Goal: Task Accomplishment & Management: Manage account settings

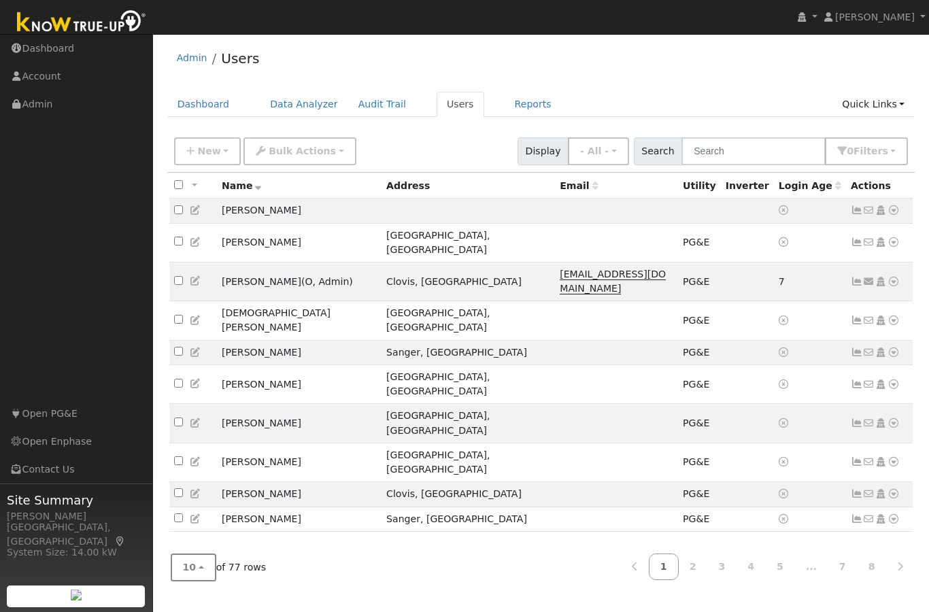
click at [203, 581] on button "10" at bounding box center [194, 568] width 46 height 28
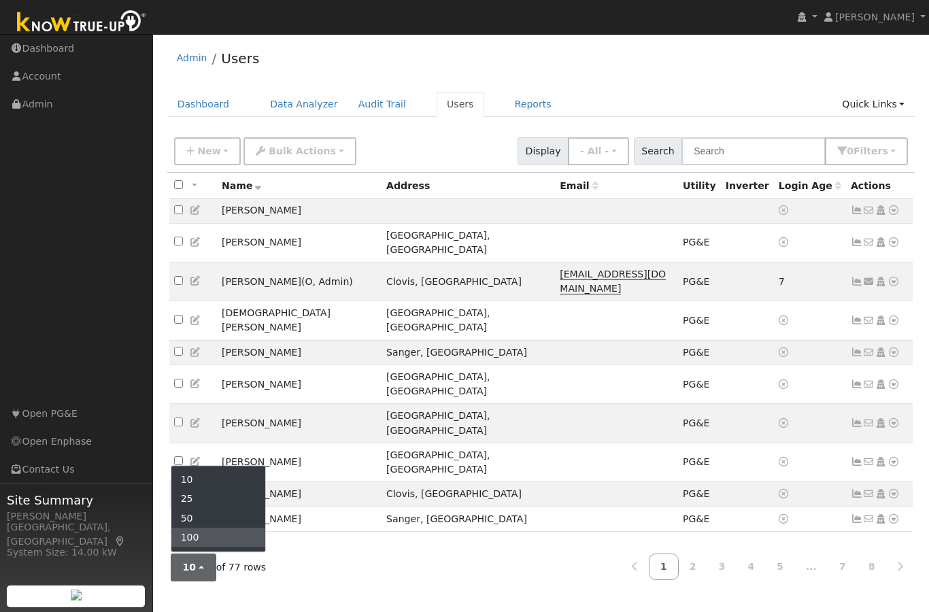
click at [233, 547] on link "100" at bounding box center [218, 537] width 95 height 19
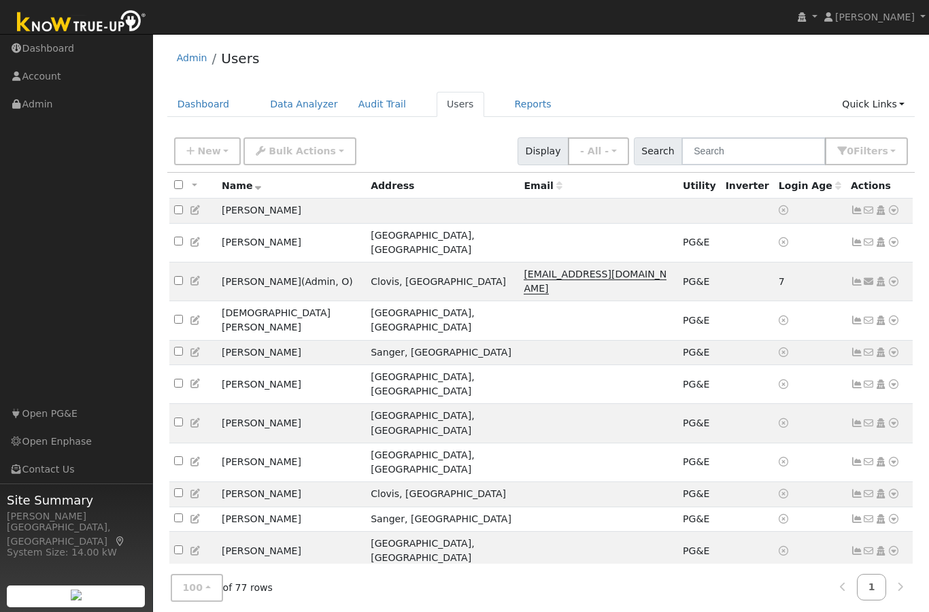
click at [393, 189] on div "Address" at bounding box center [442, 186] width 143 height 14
click at [212, 153] on span "New" at bounding box center [208, 151] width 23 height 11
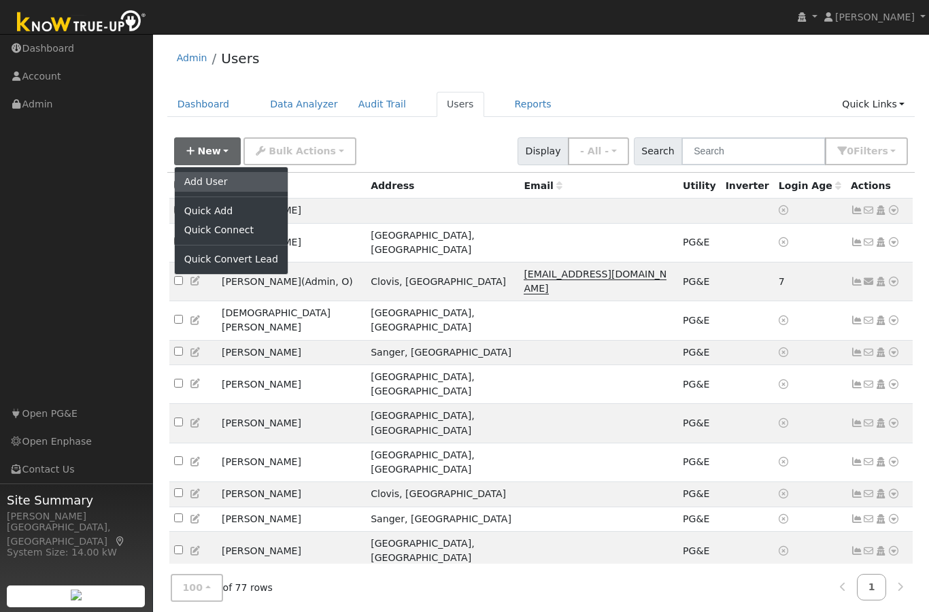
click at [244, 181] on link "Add User" at bounding box center [231, 181] width 113 height 19
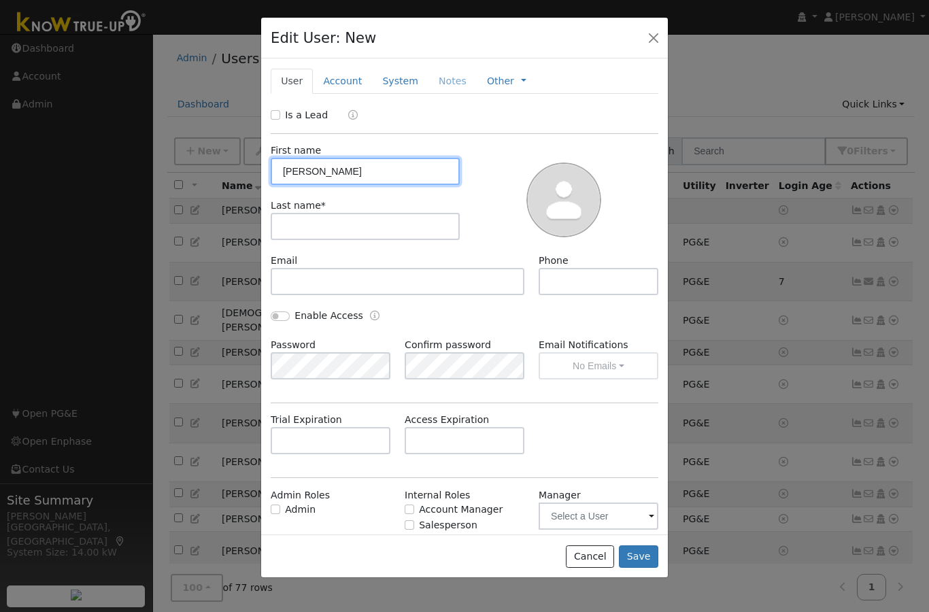
type input "Winifred"
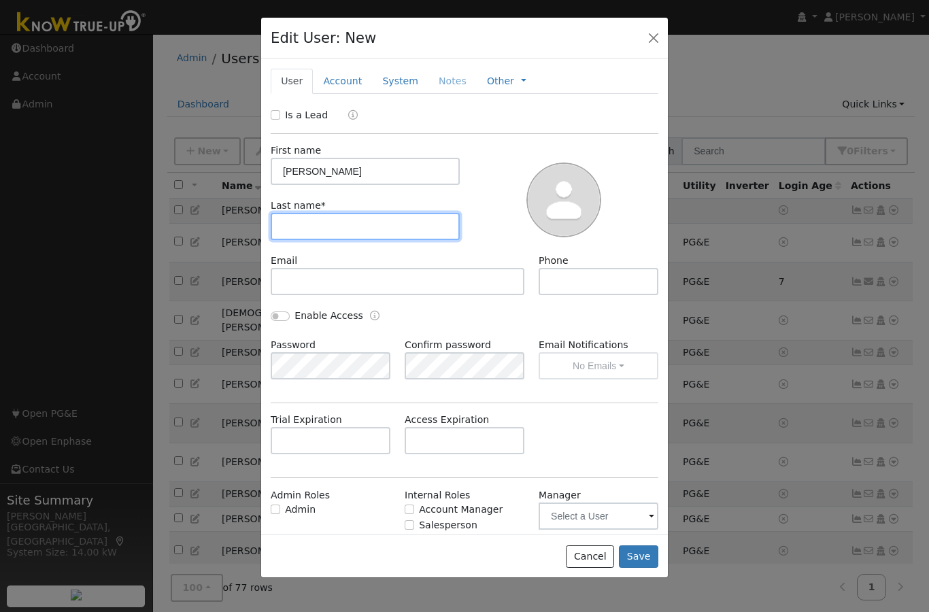
click at [403, 228] on input "text" at bounding box center [365, 226] width 189 height 27
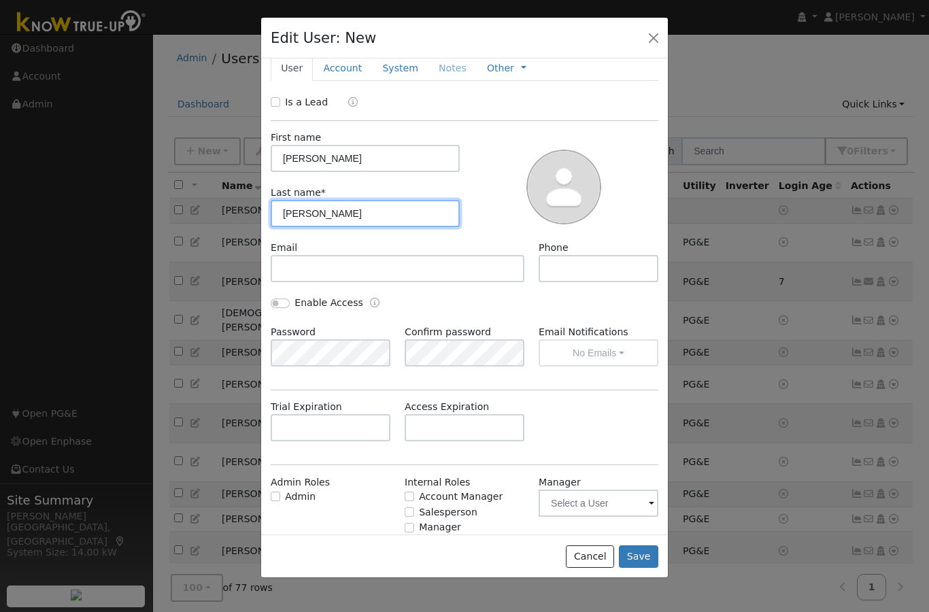
scroll to position [12, 0]
type input "Winifred"
click at [627, 455] on div "Is a Lead First name Winifred Last name * Winifred Email Phone Enable Access Pa…" at bounding box center [465, 338] width 388 height 484
click at [643, 568] on button "Save" at bounding box center [638, 556] width 39 height 23
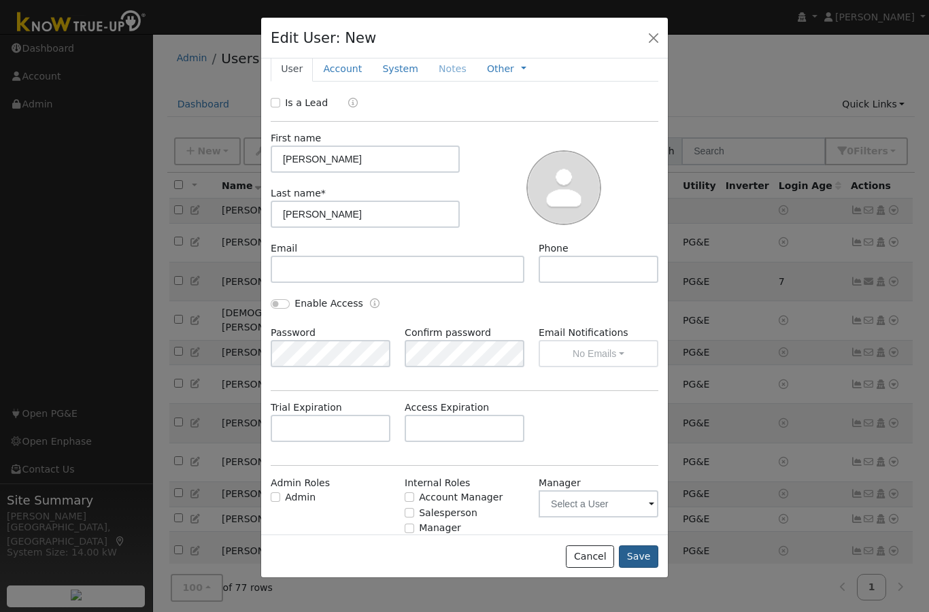
scroll to position [0, 0]
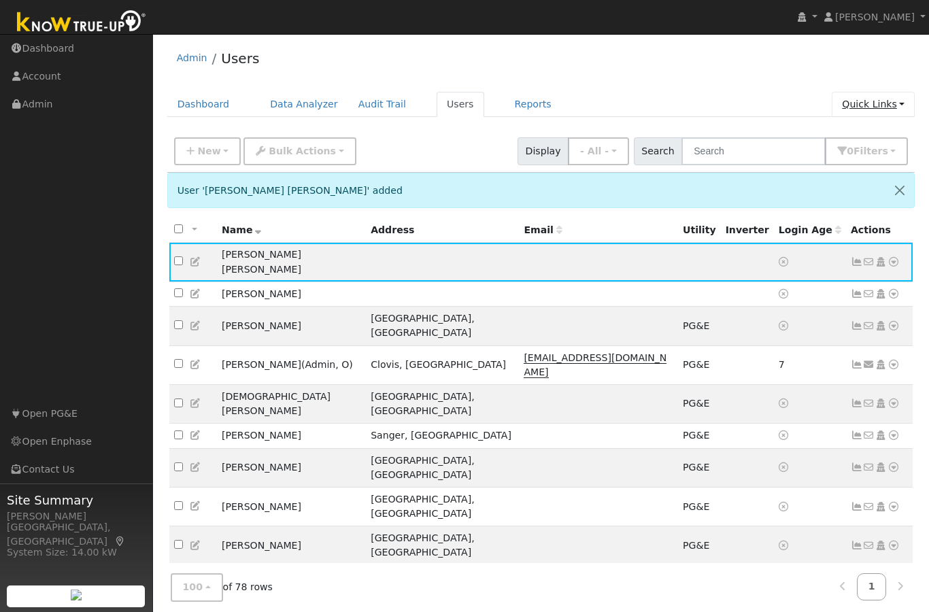
click at [891, 106] on link "Quick Links" at bounding box center [873, 104] width 83 height 25
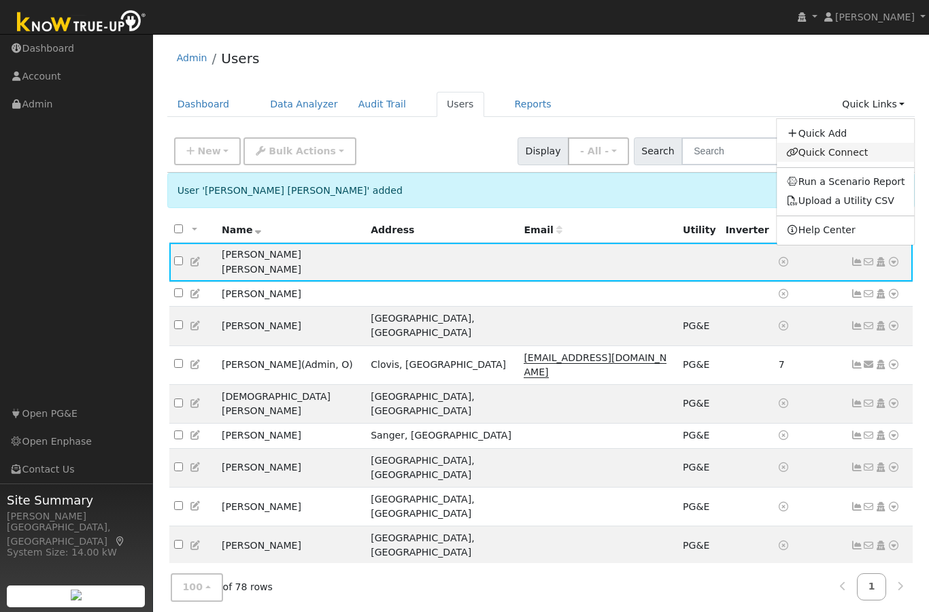
click at [881, 151] on link "Quick Connect" at bounding box center [846, 152] width 138 height 19
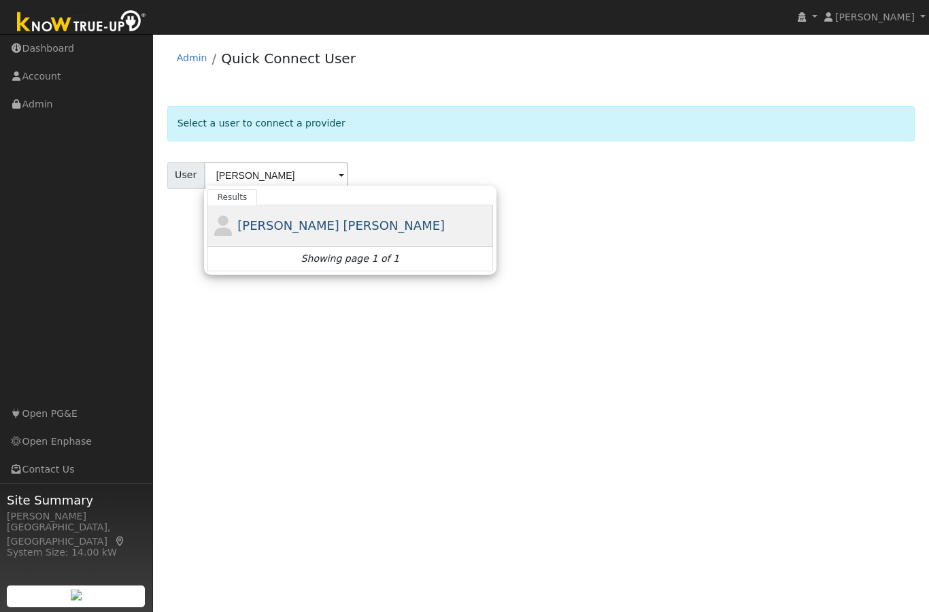
click at [326, 226] on span "[PERSON_NAME] [PERSON_NAME]" at bounding box center [340, 225] width 207 height 14
type input "[PERSON_NAME] [PERSON_NAME]"
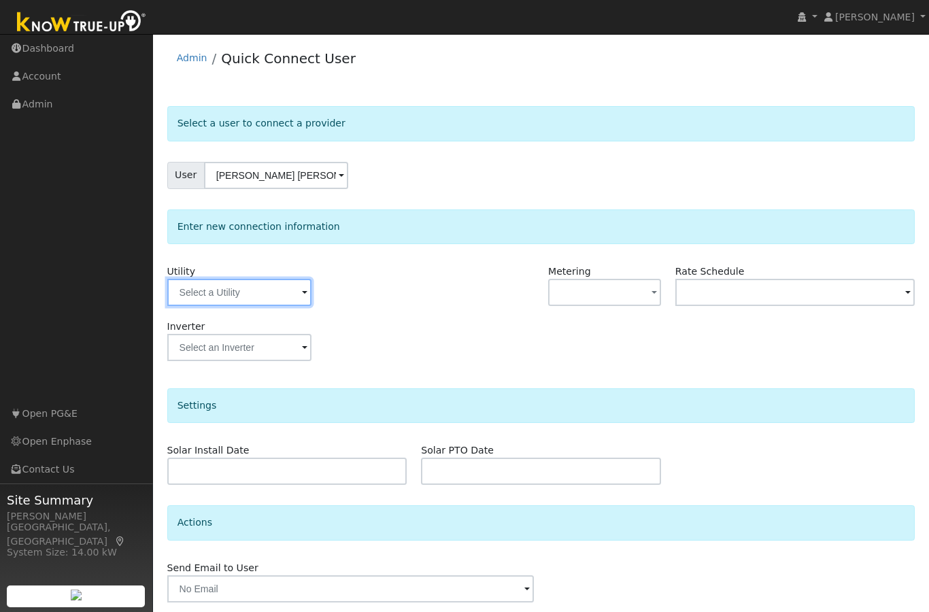
click at [243, 293] on input "text" at bounding box center [239, 292] width 144 height 27
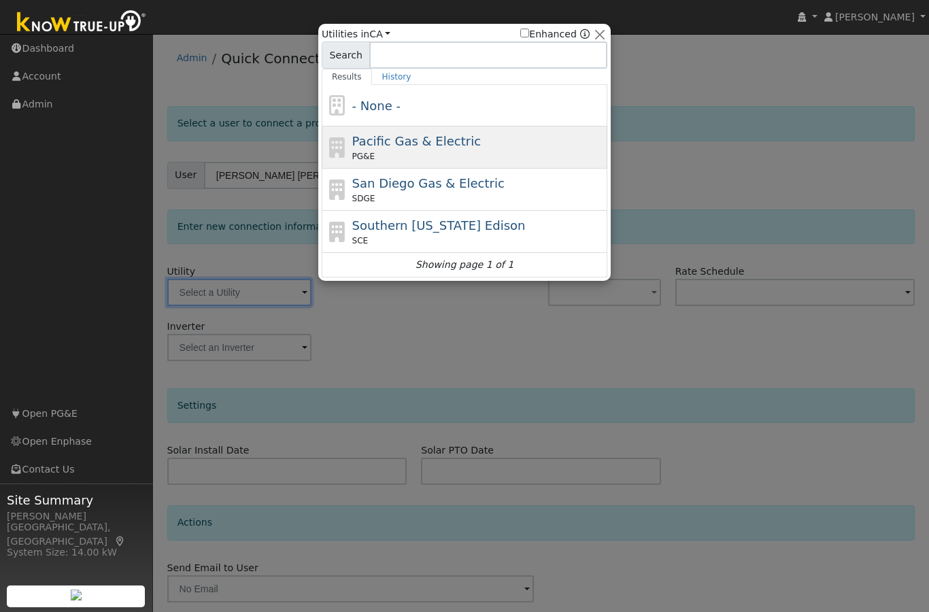
click at [486, 144] on div "Pacific Gas & Electric PG&E" at bounding box center [478, 147] width 252 height 31
type input "PG&E"
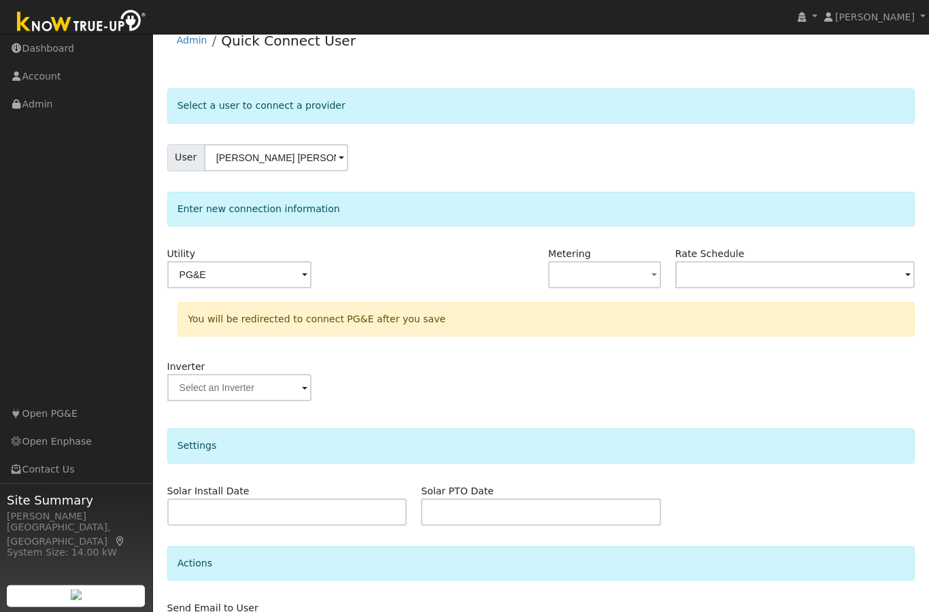
scroll to position [105, 0]
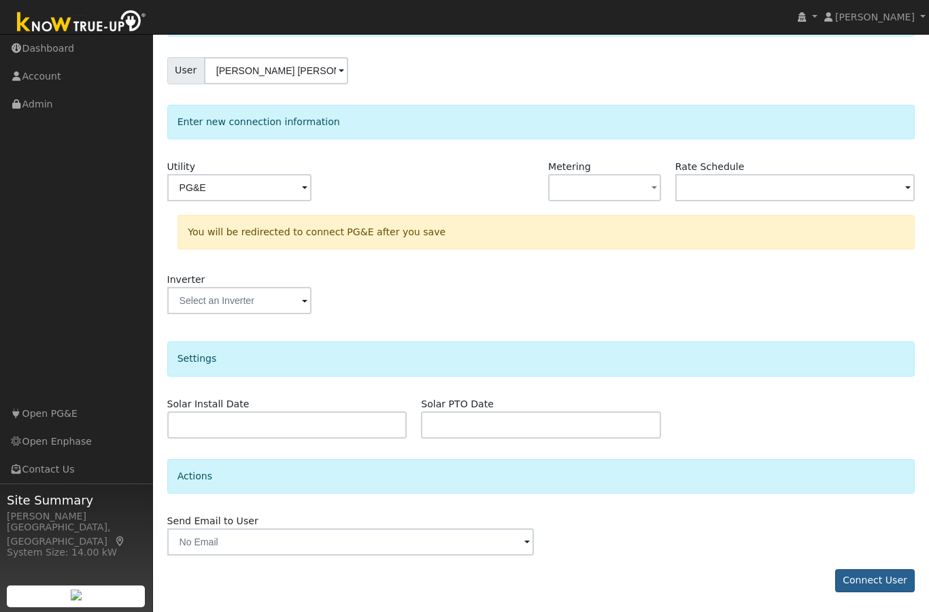
click at [862, 583] on button "Connect User" at bounding box center [875, 580] width 80 height 23
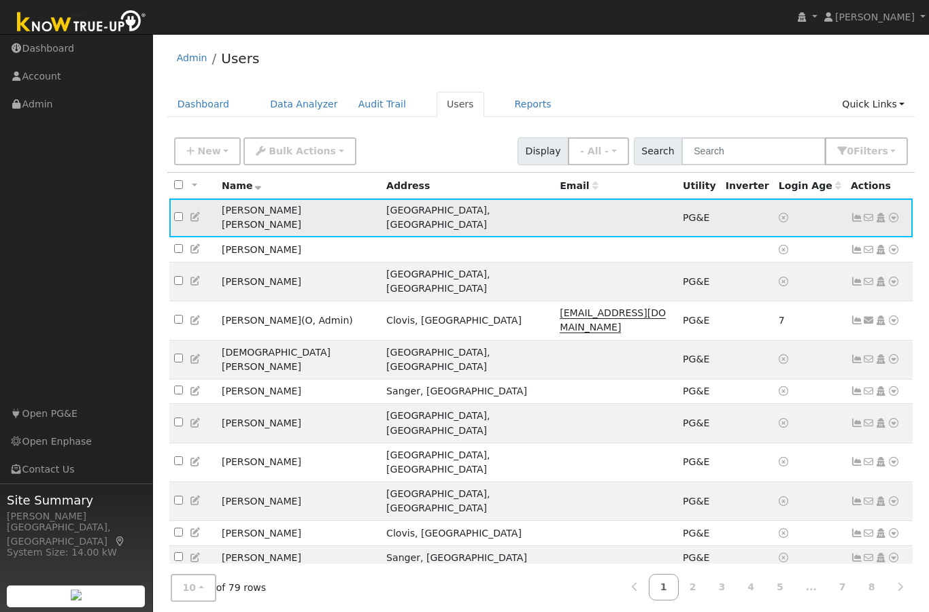
click at [296, 206] on td "Winifred Winifred" at bounding box center [299, 218] width 165 height 39
click at [298, 214] on td "Winifred Winifred" at bounding box center [299, 218] width 165 height 39
click at [393, 212] on td "[GEOGRAPHIC_DATA], [GEOGRAPHIC_DATA]" at bounding box center [467, 218] width 173 height 39
click at [894, 106] on link "Quick Links" at bounding box center [873, 104] width 83 height 25
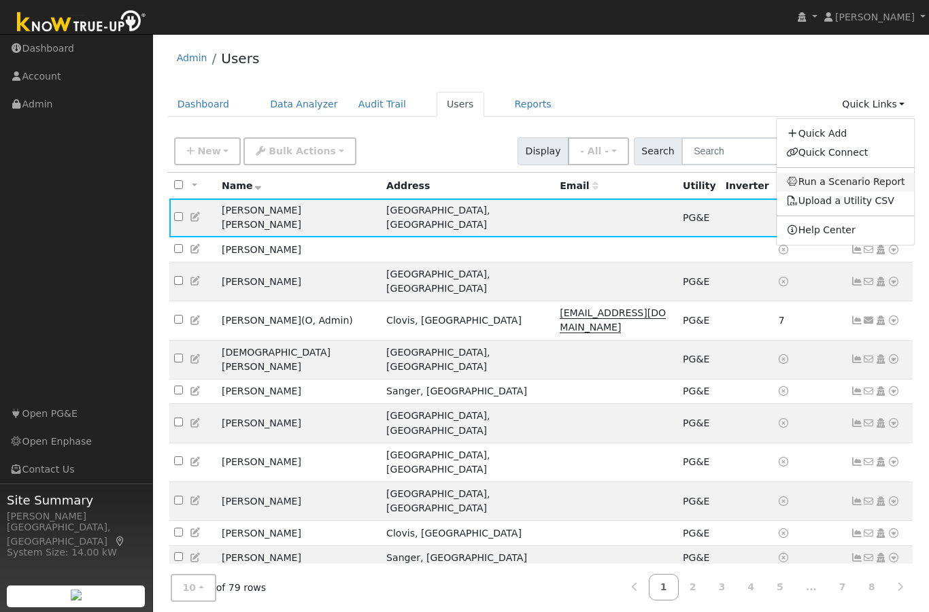
click at [885, 182] on link "Run a Scenario Report" at bounding box center [846, 182] width 138 height 19
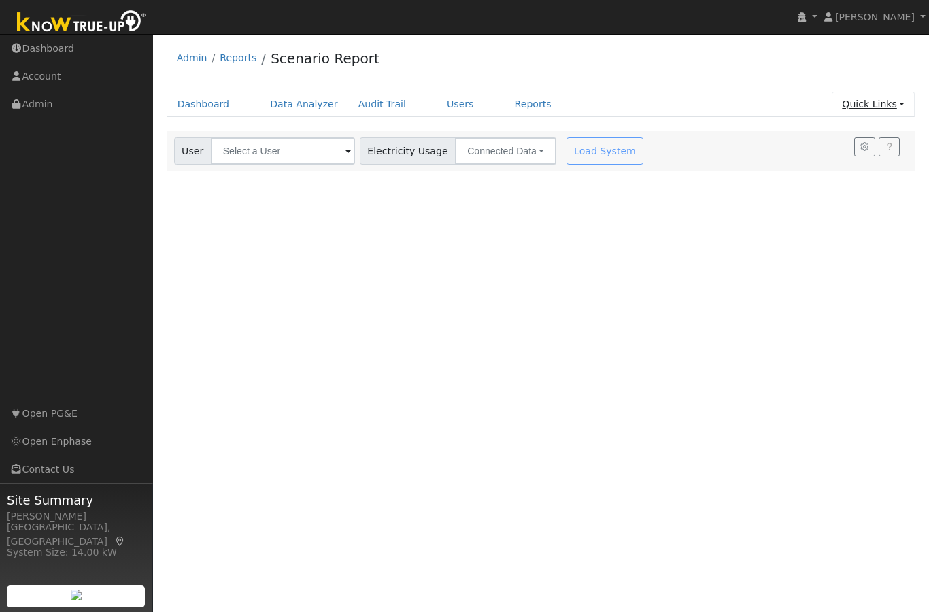
click at [887, 105] on link "Quick Links" at bounding box center [873, 104] width 83 height 25
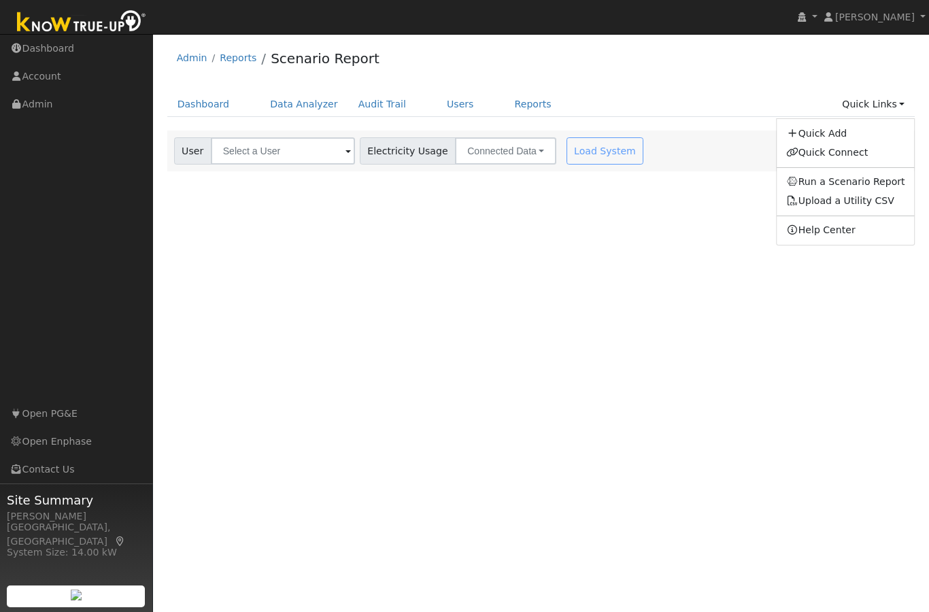
click at [501, 351] on div "User Profile First name Last name Email Email Notifications No Emails No Emails…" at bounding box center [541, 323] width 776 height 578
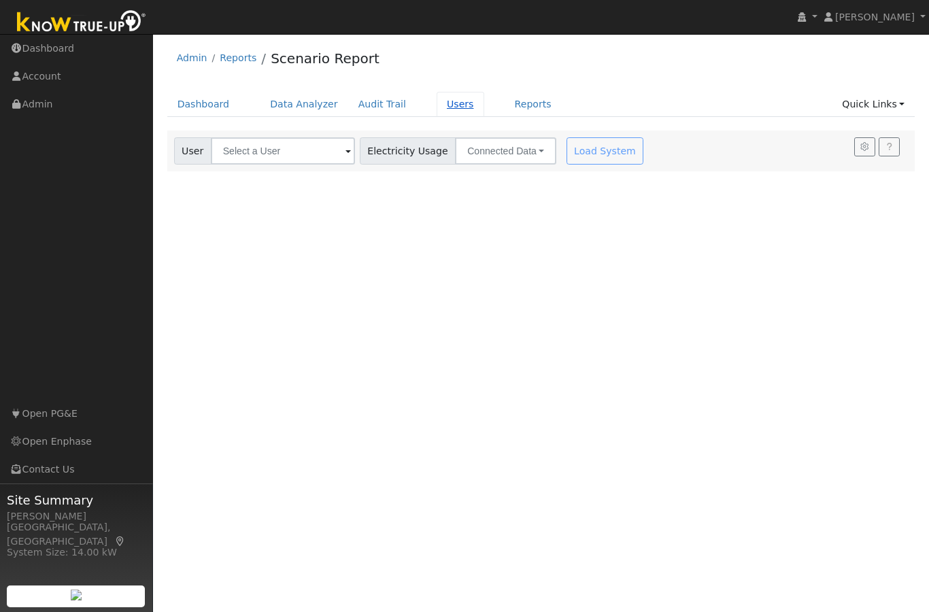
click at [447, 104] on link "Users" at bounding box center [461, 104] width 48 height 25
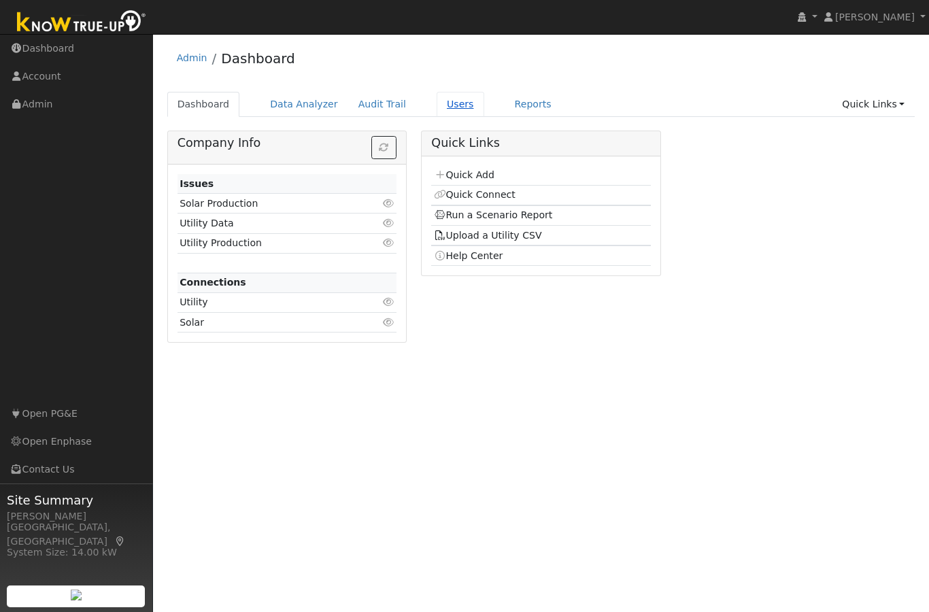
click at [454, 108] on link "Users" at bounding box center [461, 104] width 48 height 25
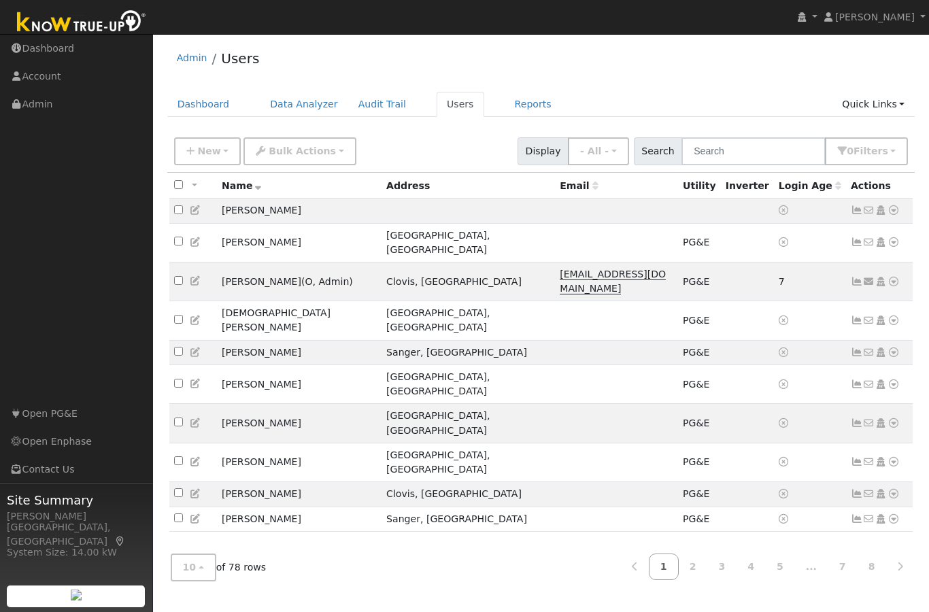
click at [258, 190] on icon at bounding box center [258, 186] width 6 height 10
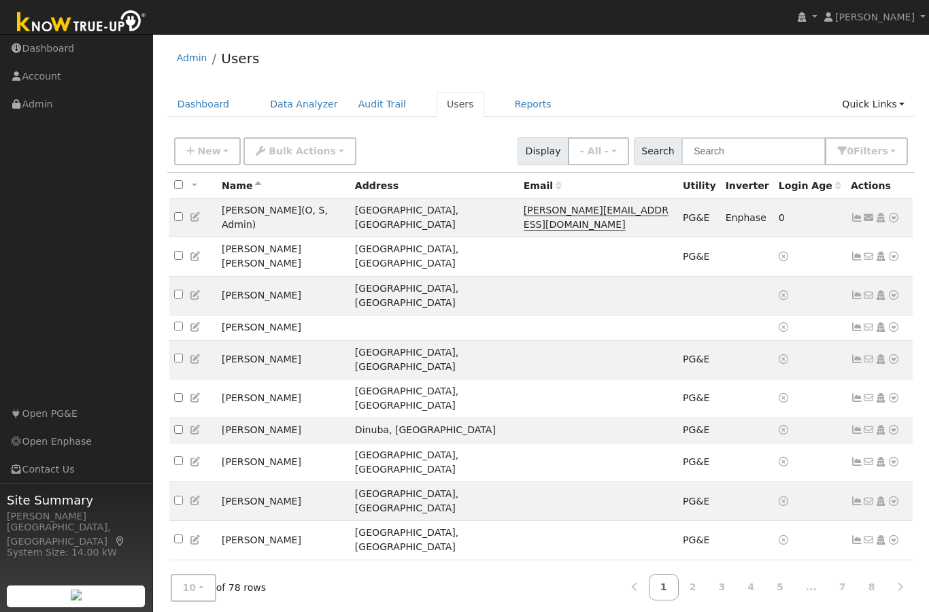
click at [253, 186] on span "Name" at bounding box center [242, 185] width 40 height 11
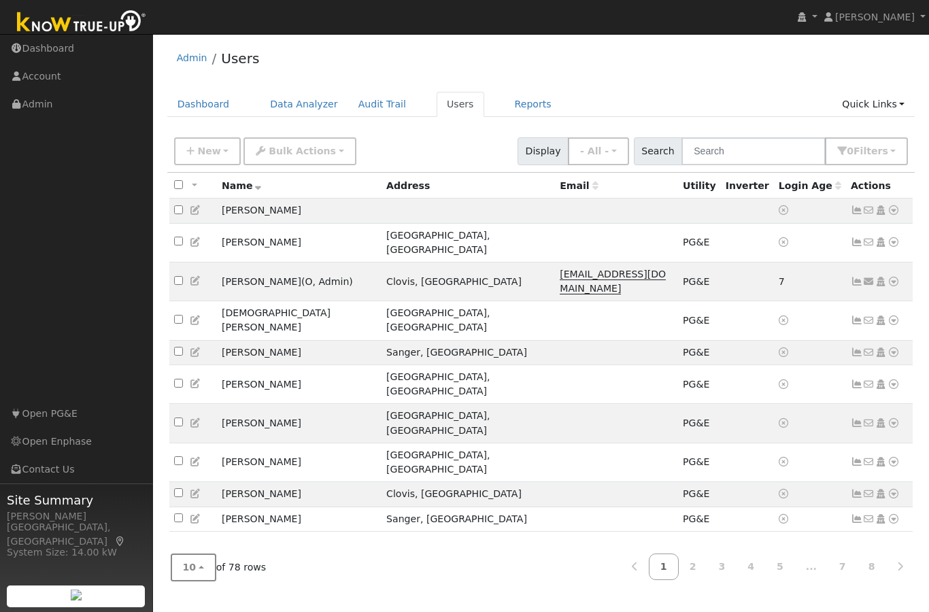
click at [197, 579] on button "10" at bounding box center [194, 568] width 46 height 28
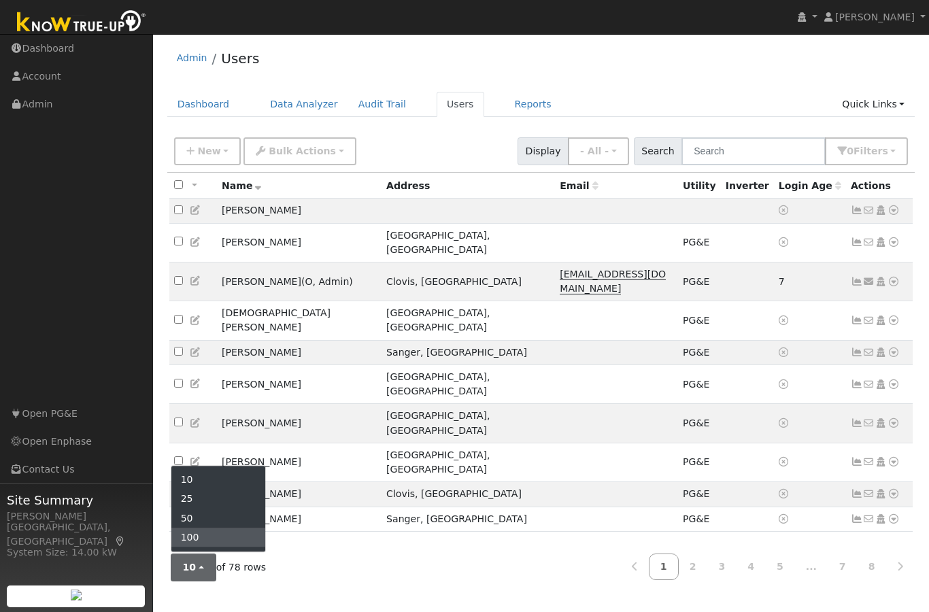
click at [224, 547] on link "100" at bounding box center [218, 537] width 95 height 19
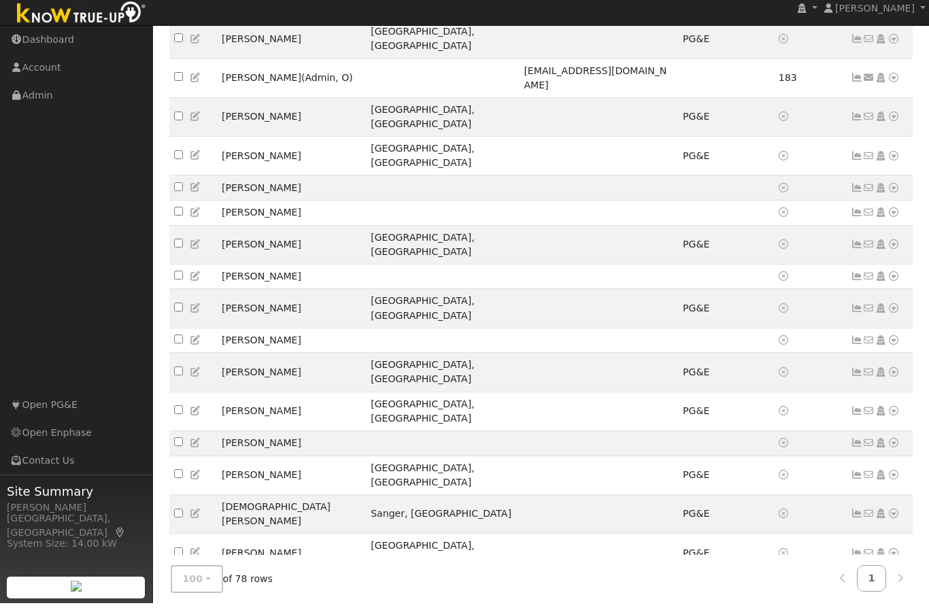
scroll to position [1608, 0]
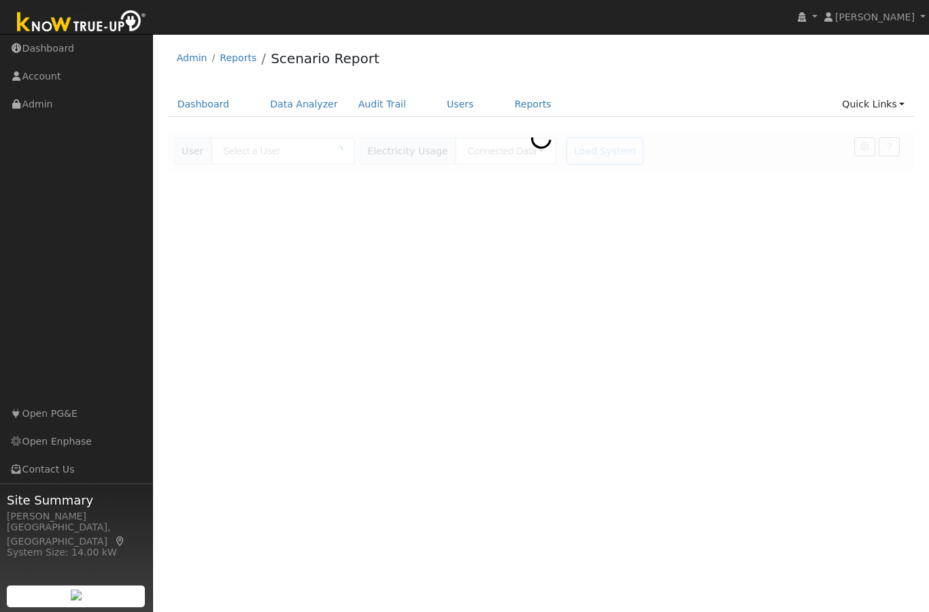
type input "[PERSON_NAME] [PERSON_NAME]"
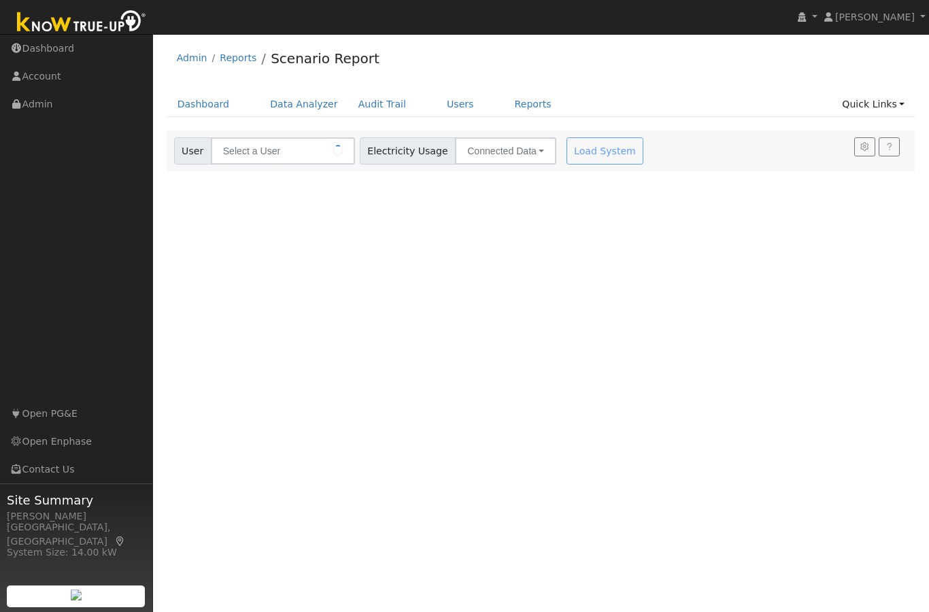
type input "[PERSON_NAME] [PERSON_NAME]"
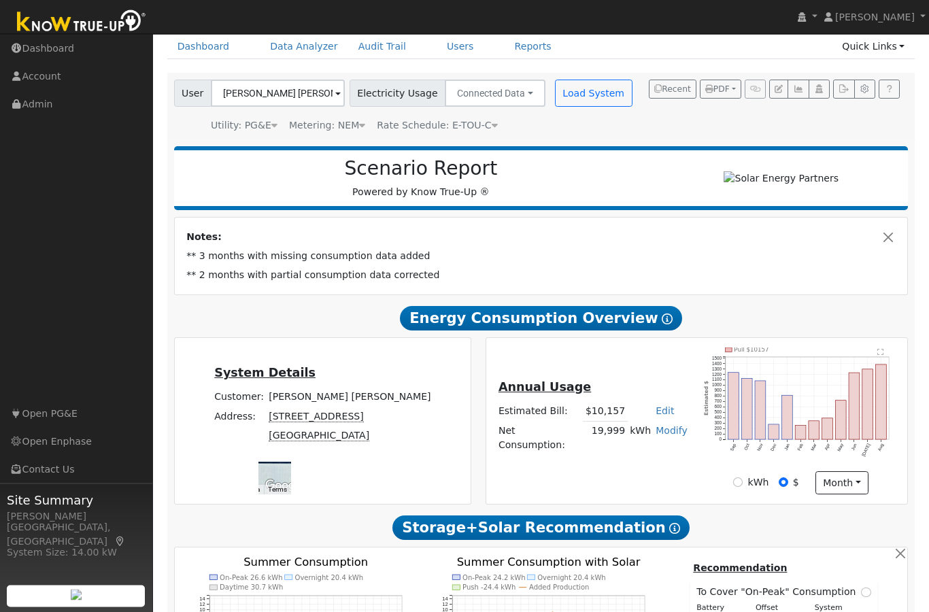
scroll to position [58, 0]
click at [606, 448] on td "19,999" at bounding box center [605, 437] width 44 height 33
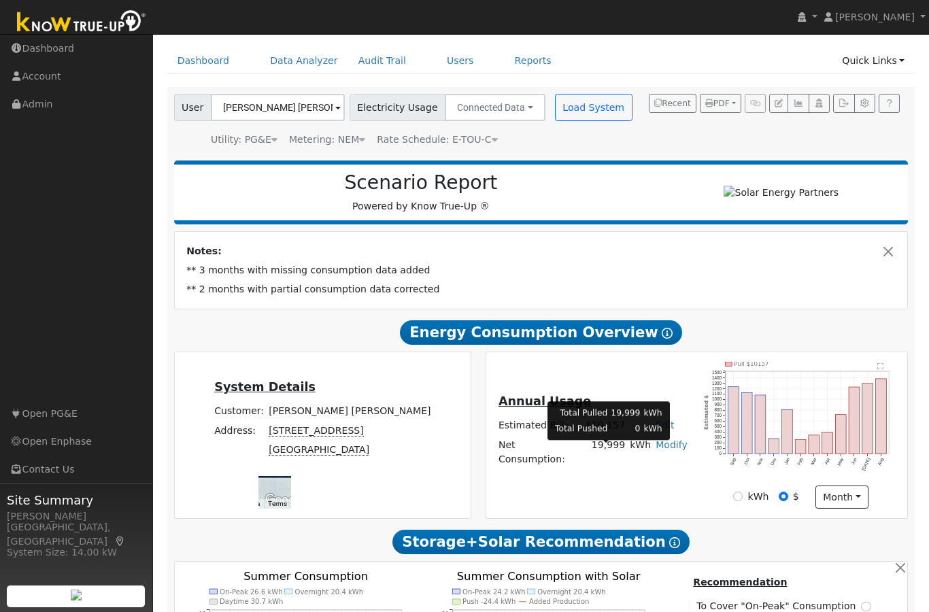
scroll to position [0, 0]
